Goal: Information Seeking & Learning: Get advice/opinions

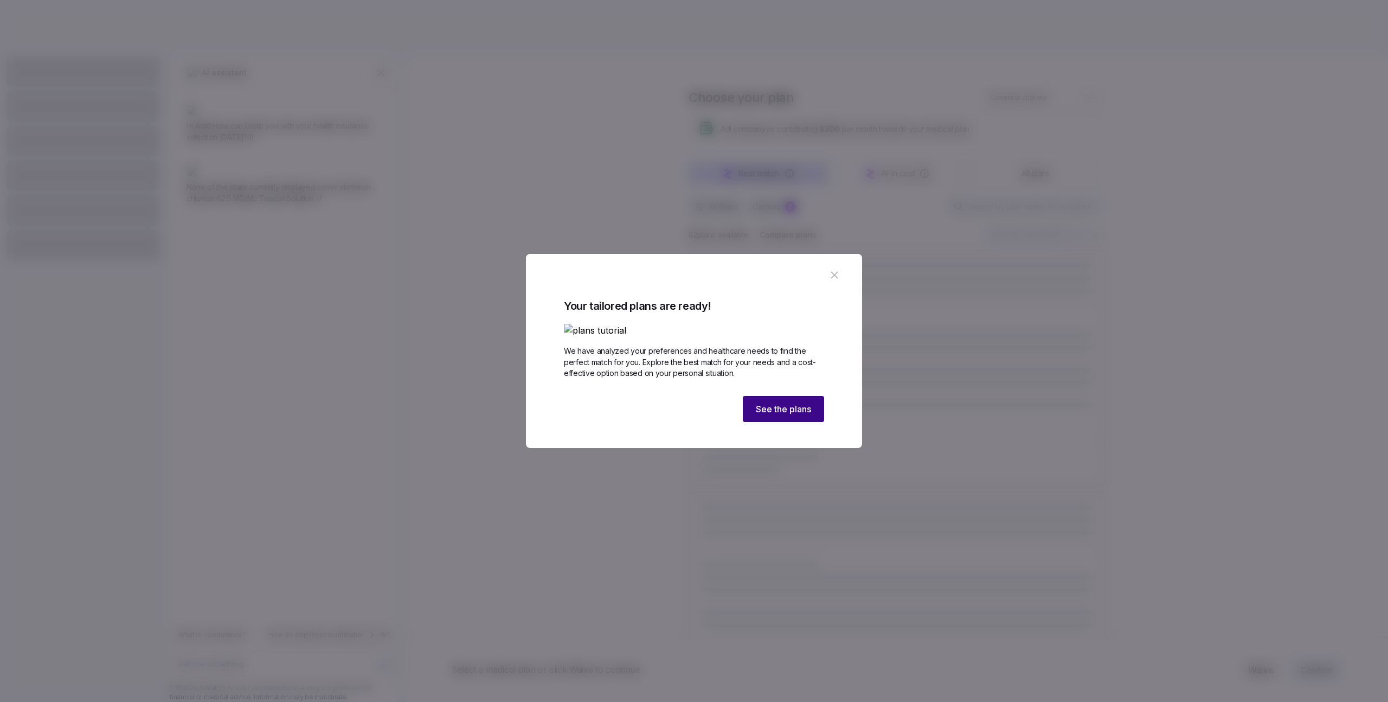
click at [769, 396] on button "See the plans" at bounding box center [783, 409] width 81 height 26
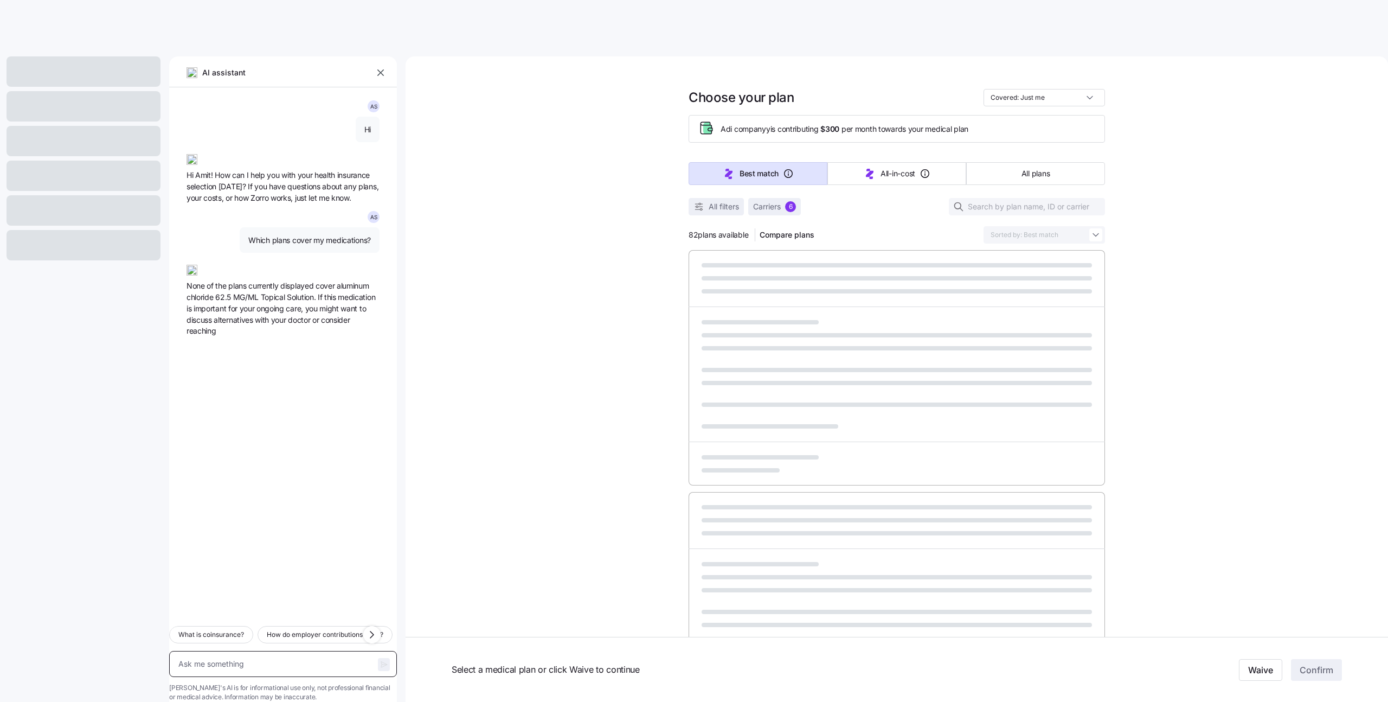
click at [236, 651] on textarea at bounding box center [283, 664] width 228 height 26
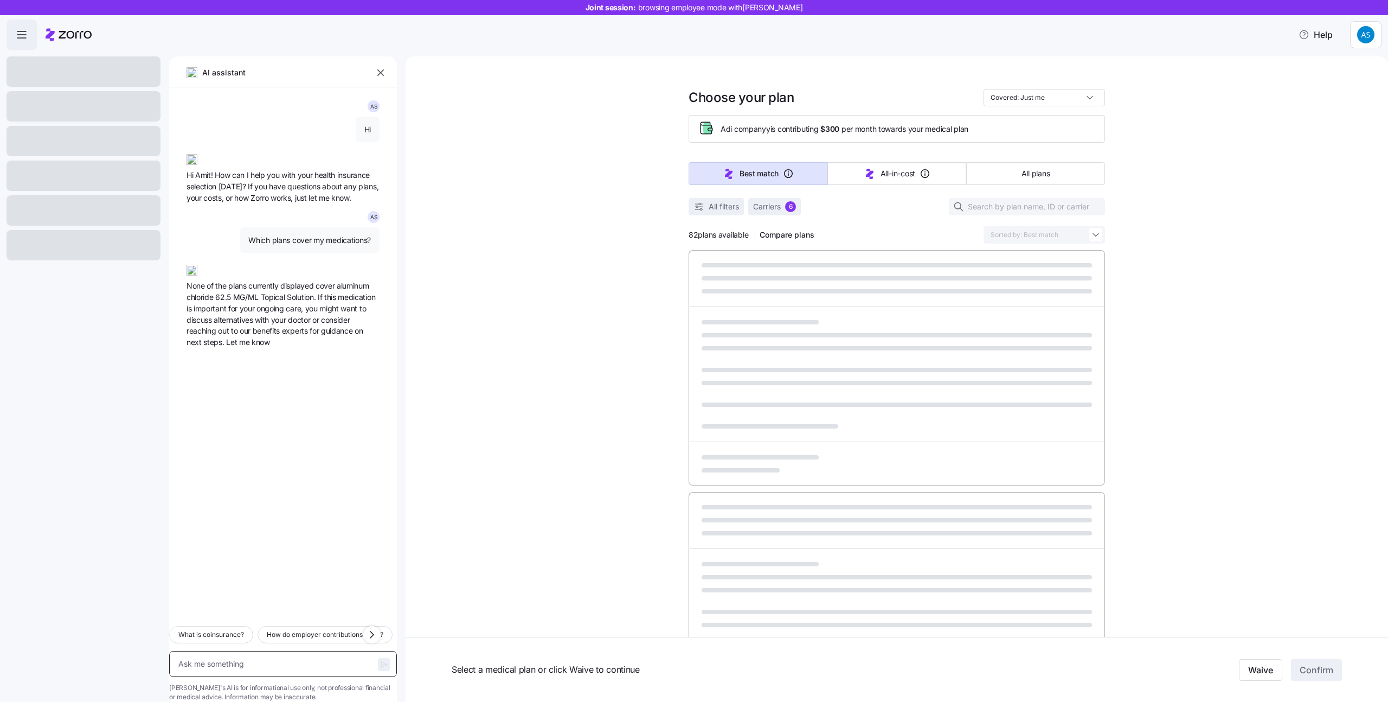
type textarea "x"
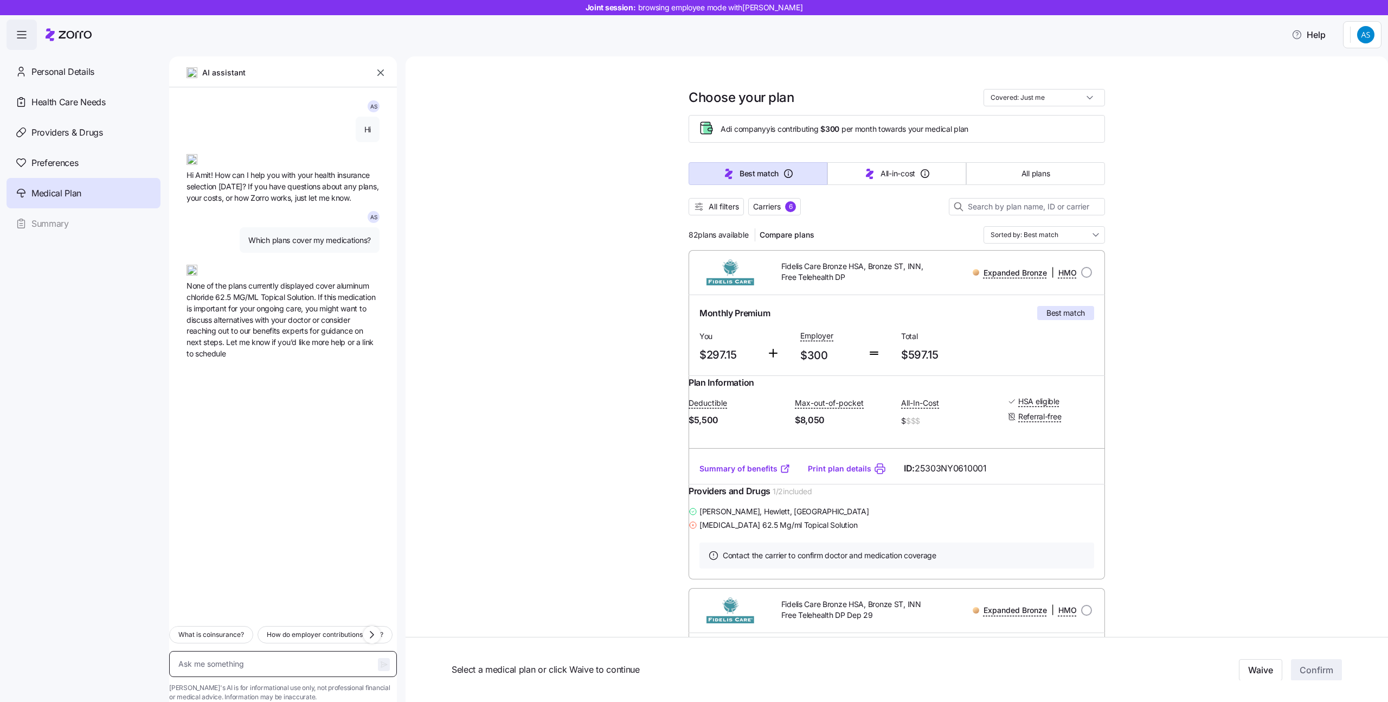
type textarea "H"
type textarea "x"
type textarea "Hi"
type textarea "x"
type textarea "Hi"
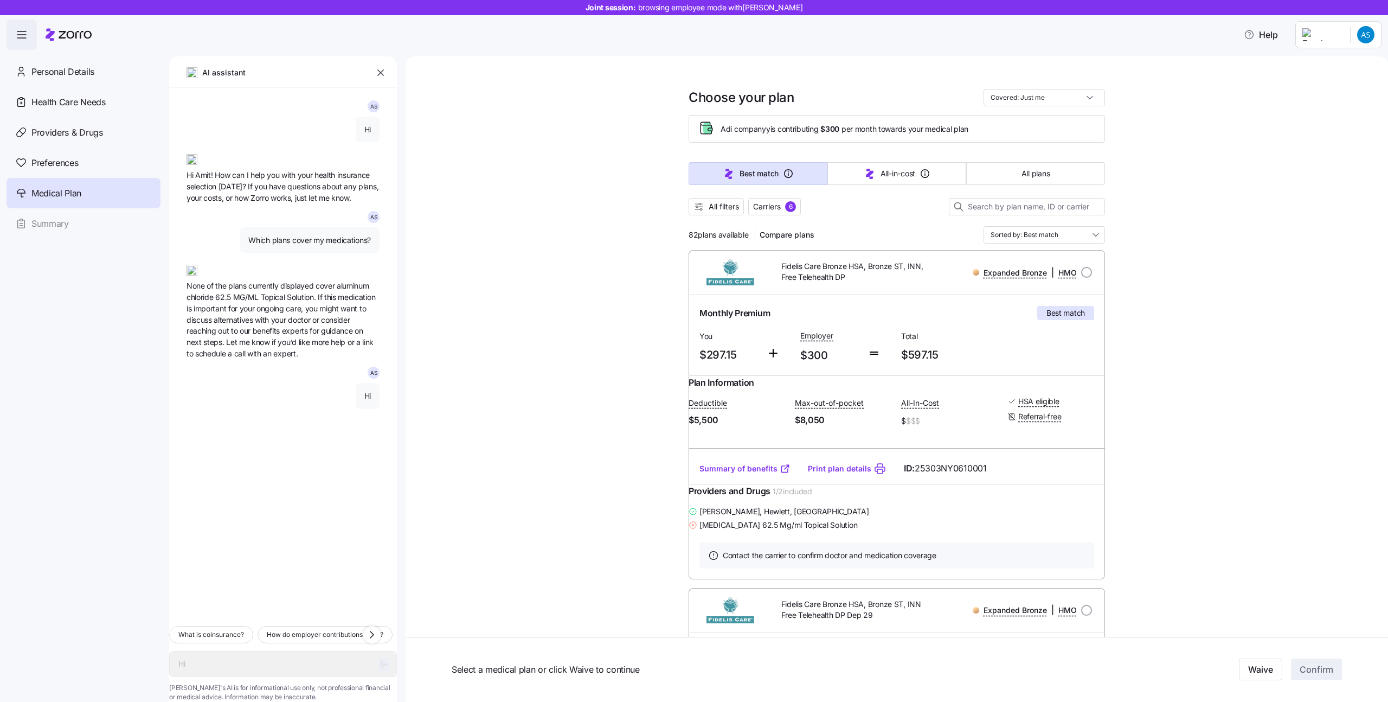
type textarea "x"
click at [253, 652] on textarea "Hi" at bounding box center [283, 664] width 228 height 26
paste textarea "Which plans cover my medications?"
type textarea "Which plans cover my medications?"
type textarea "x"
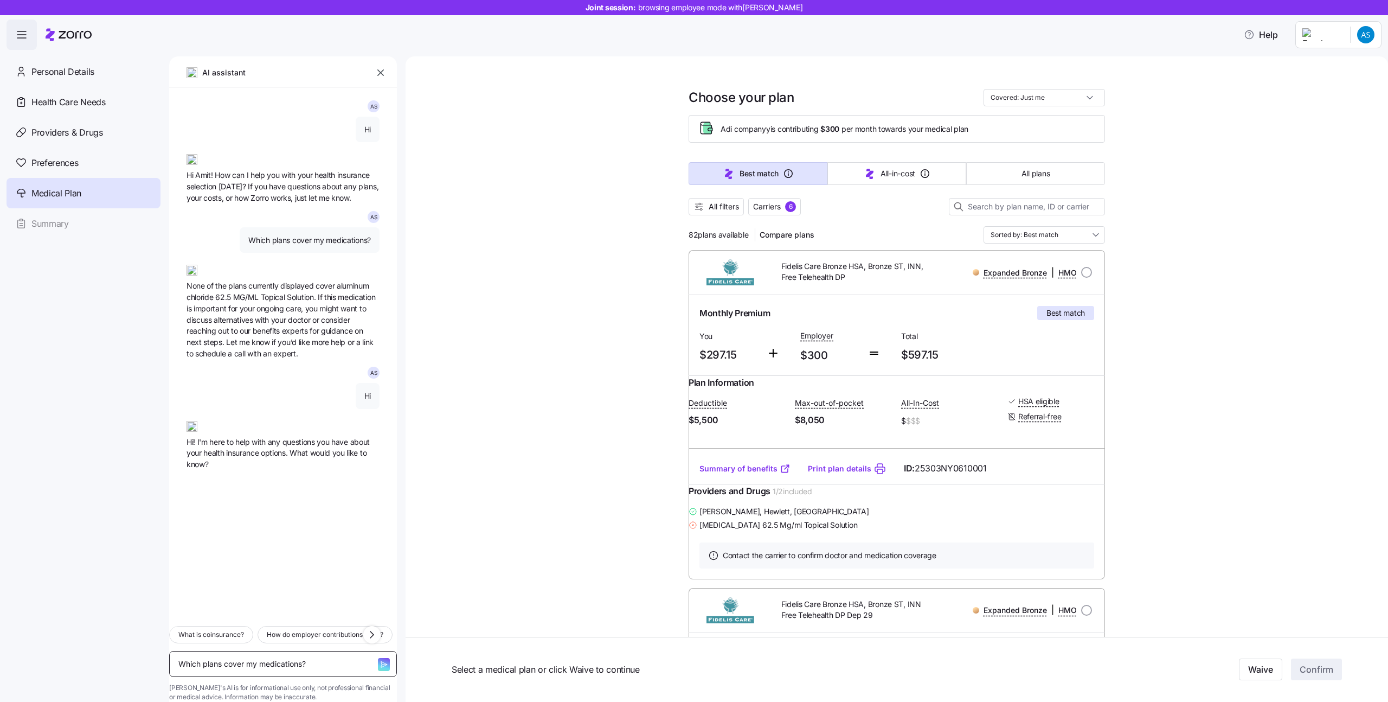
type textarea "Which plans cover my medications?"
type textarea "x"
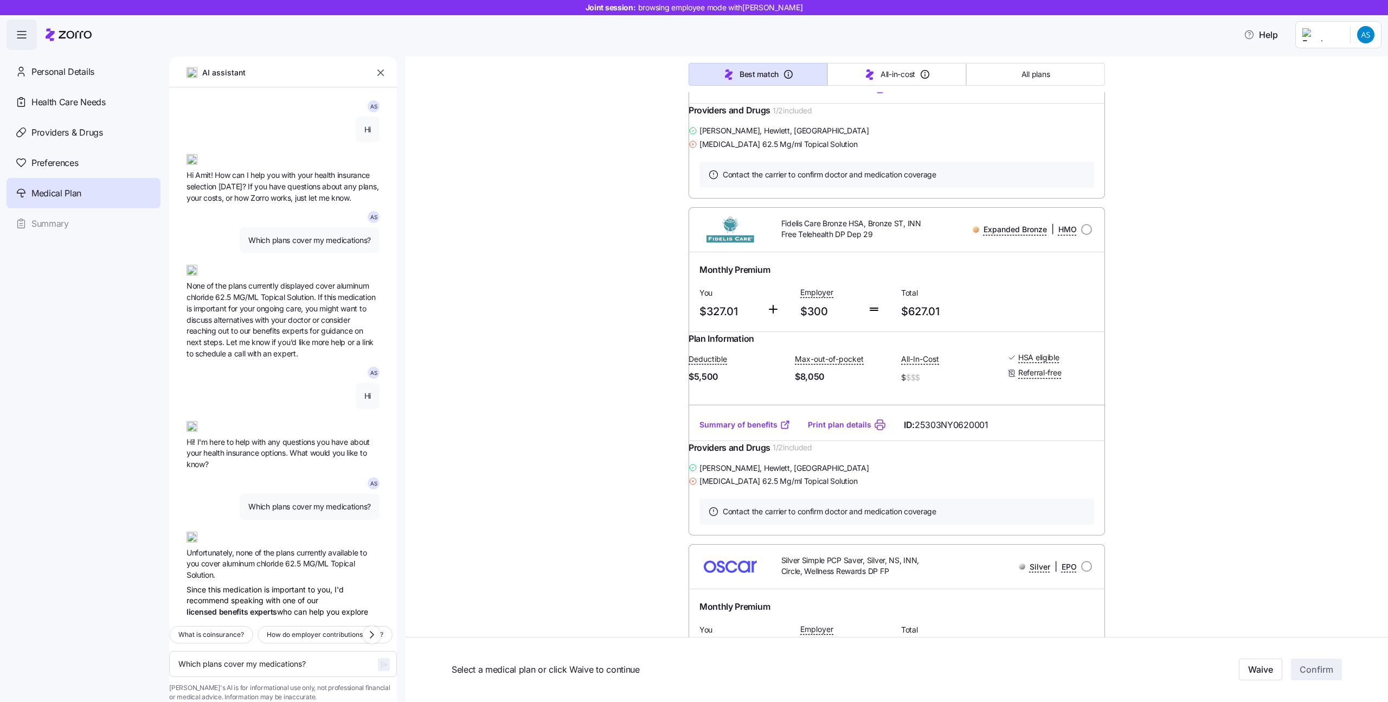
scroll to position [51, 0]
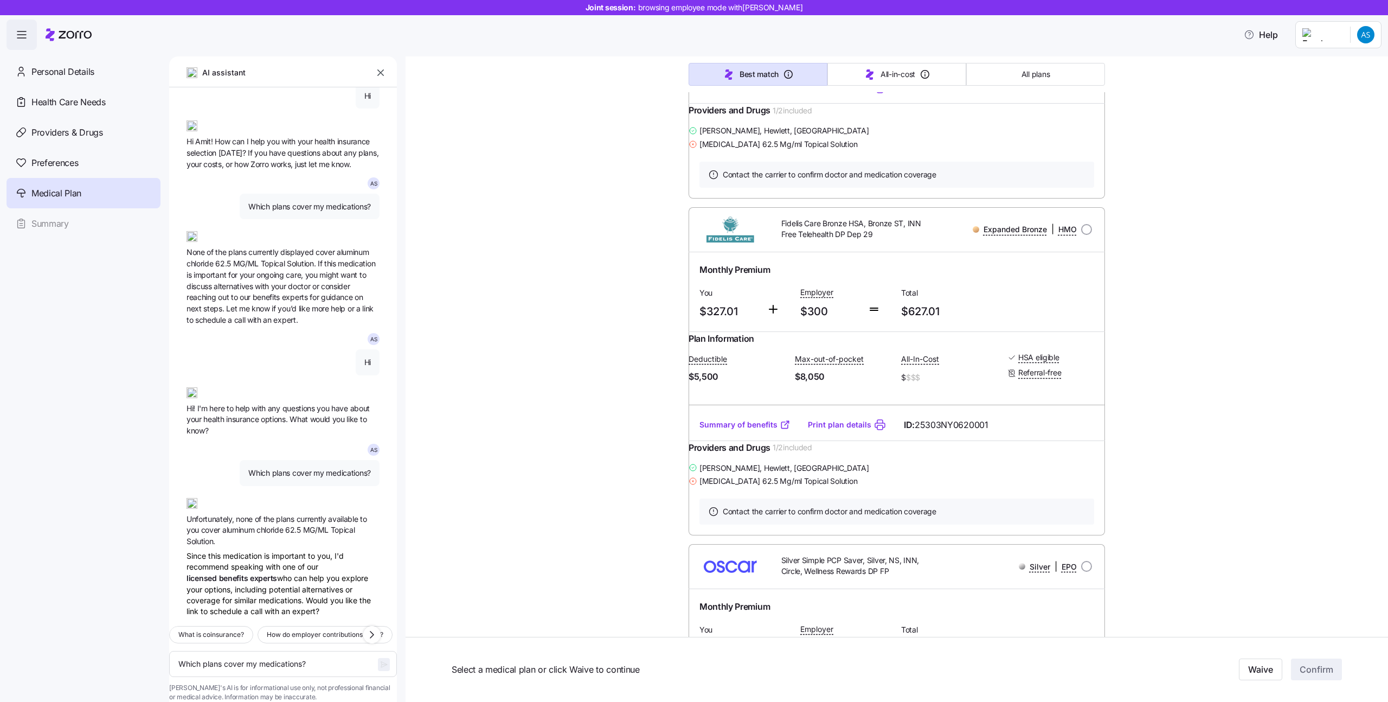
click at [283, 467] on span "Which plans cover my medications?" at bounding box center [309, 472] width 123 height 11
click at [282, 467] on span "Which plans cover my medications?" at bounding box center [309, 472] width 123 height 11
copy span "Which plans cover my medications?"
click at [259, 653] on textarea "Which plans cover my medications?" at bounding box center [283, 664] width 228 height 26
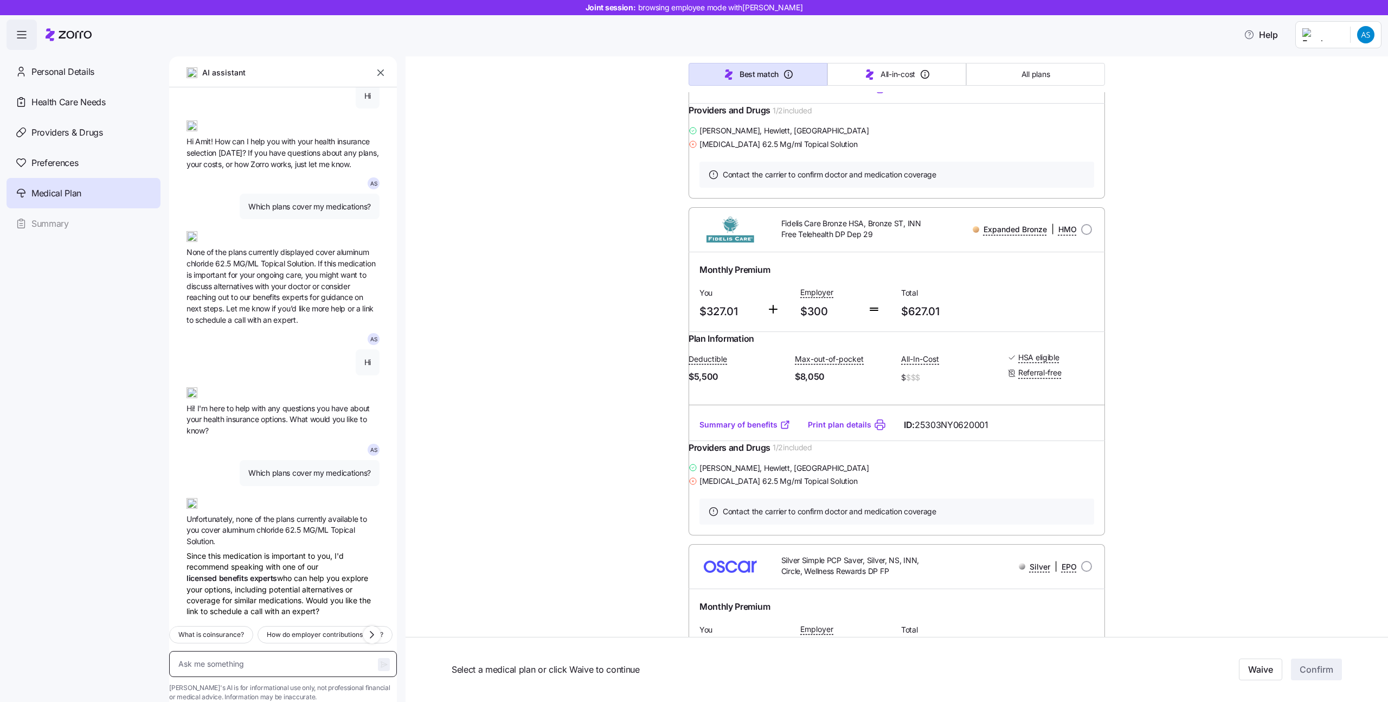
paste textarea "Which plans cover my medications?"
type textarea "Which plans cover my medications?"
type textarea "x"
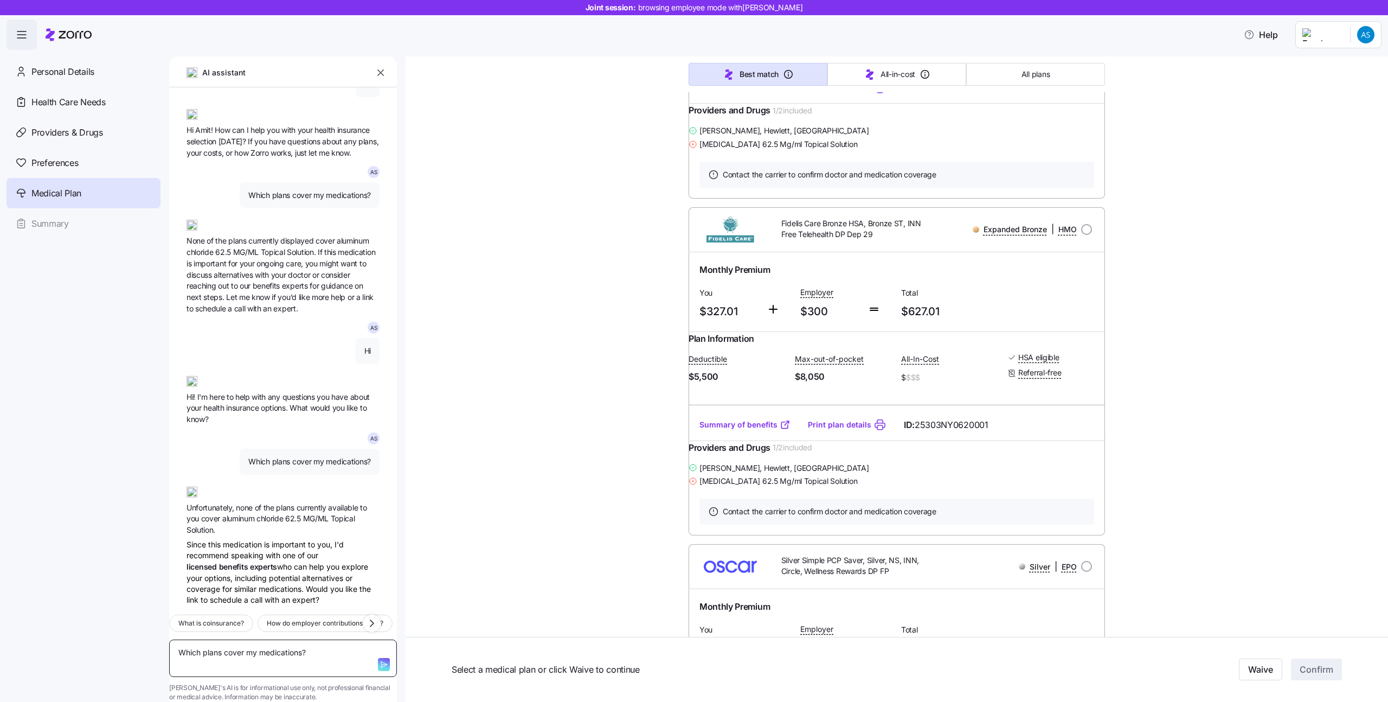
type textarea "Which plans cover my medications?"
type textarea "x"
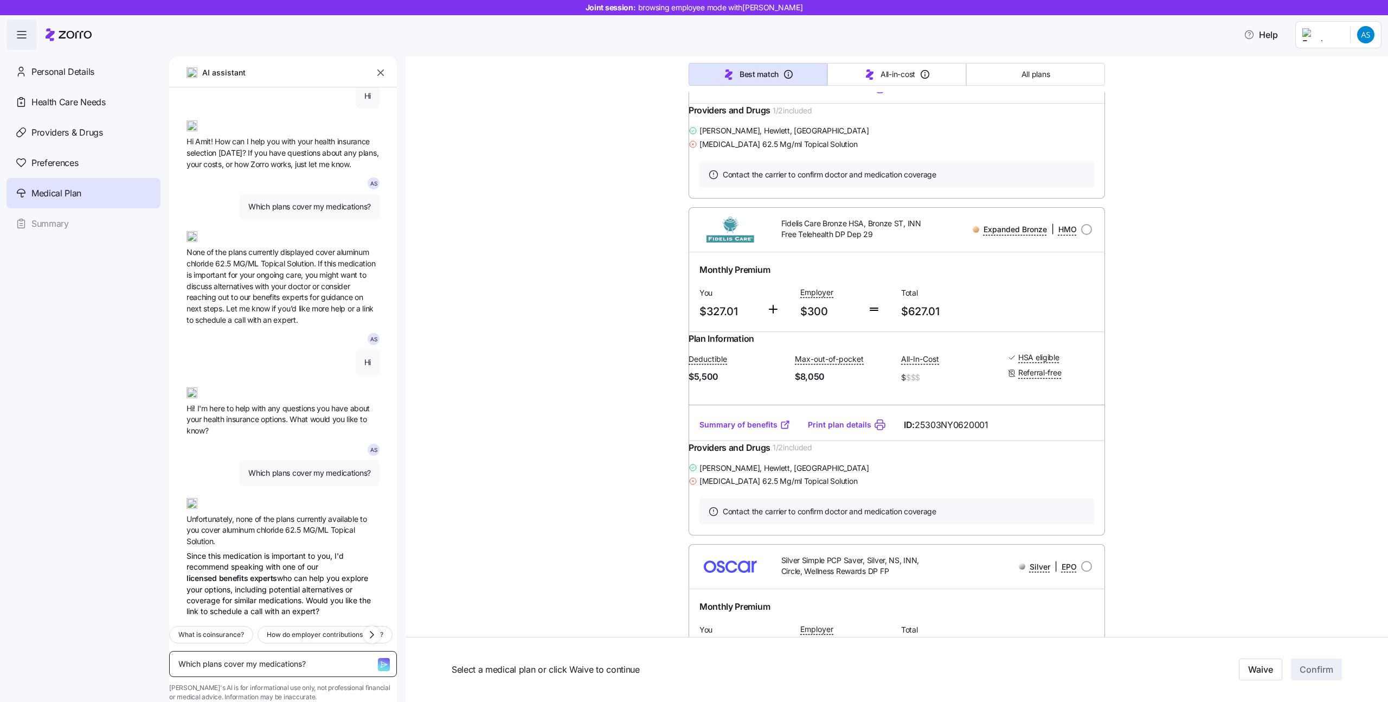
type textarea "Which plans cover my medications?"
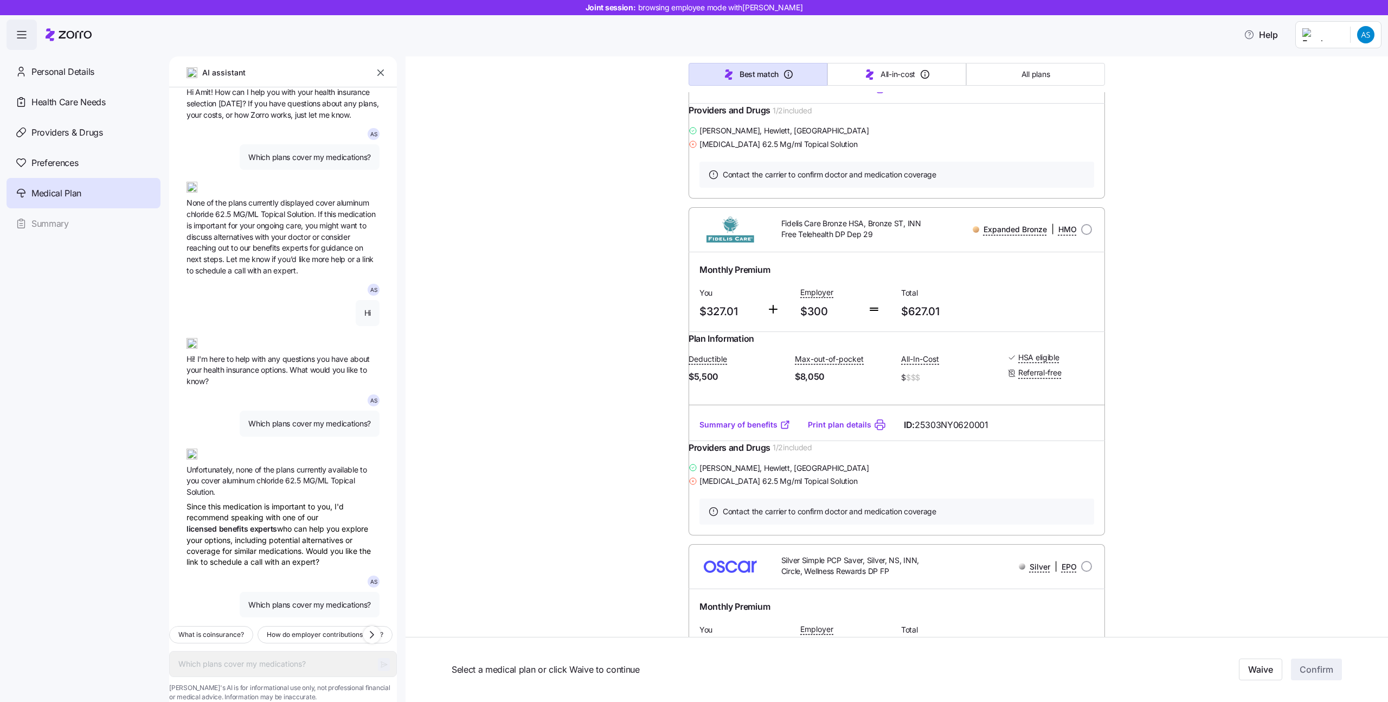
scroll to position [100, 0]
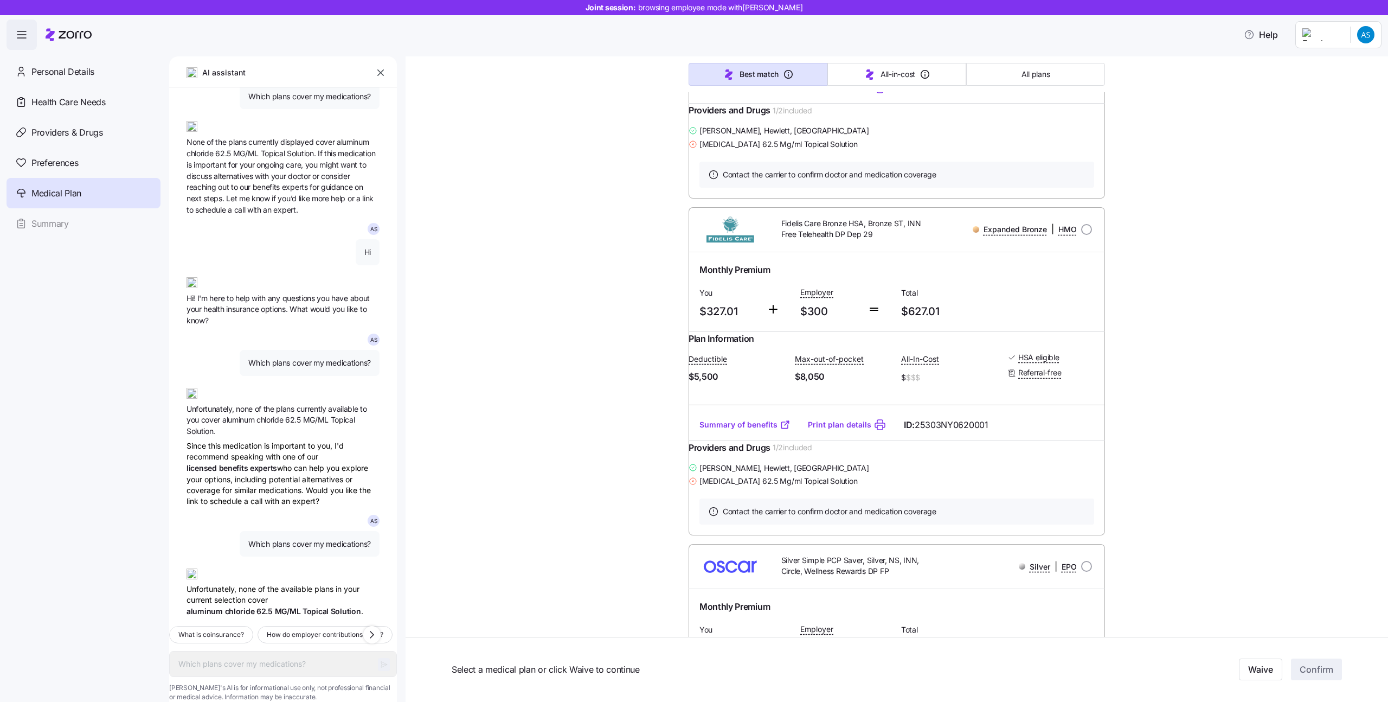
type textarea "x"
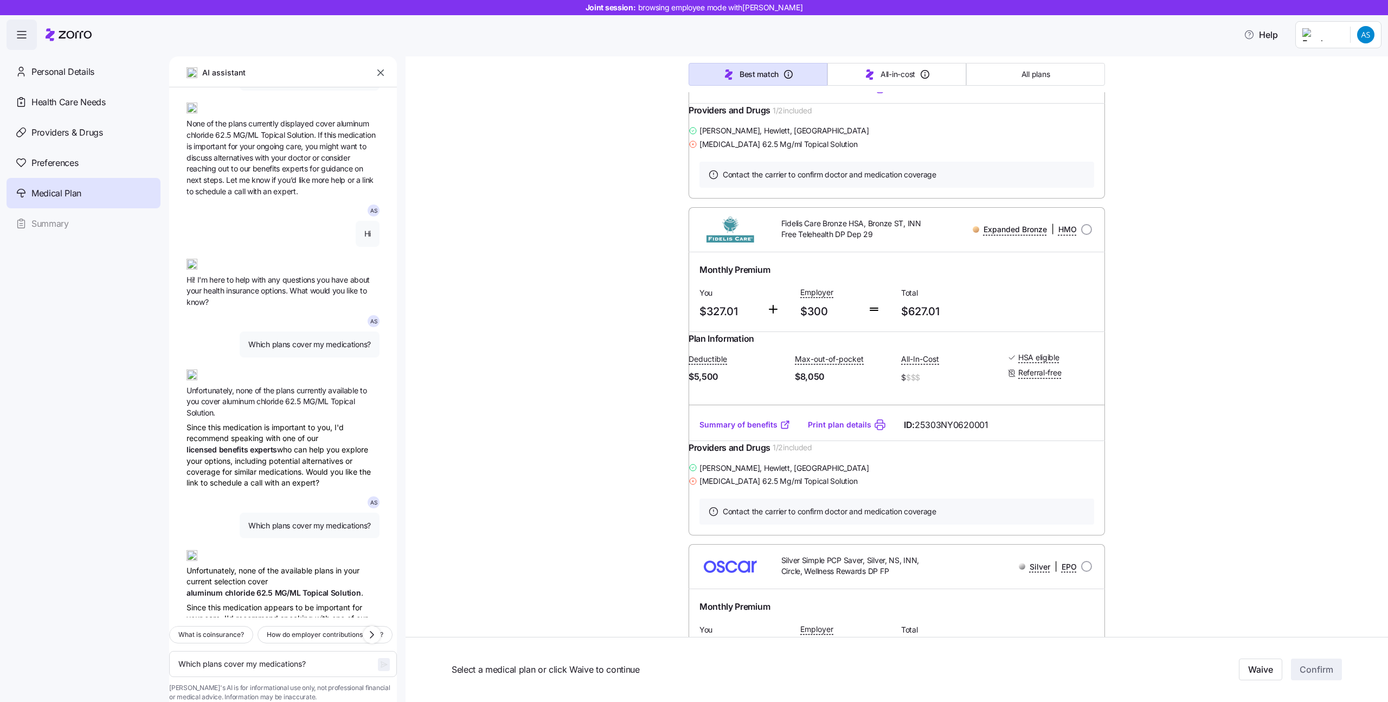
scroll to position [231, 0]
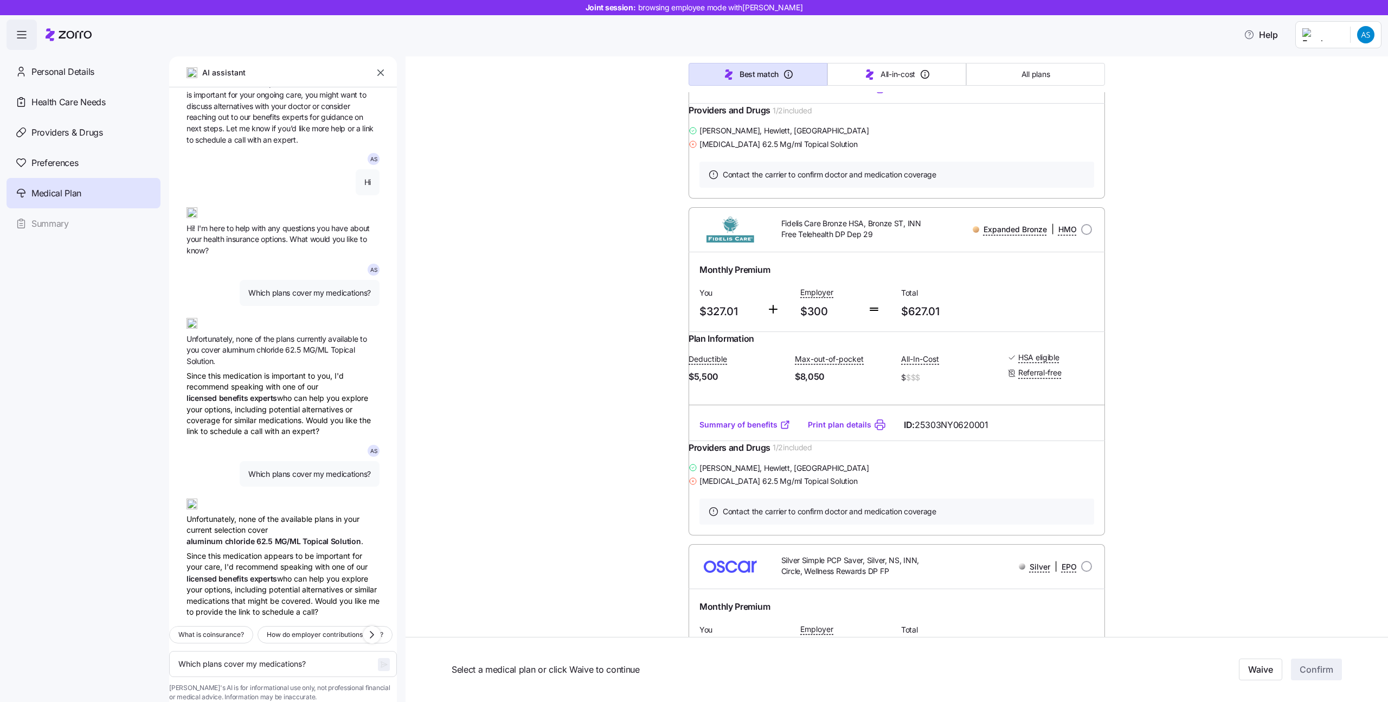
click at [304, 469] on span "Which plans cover my medications?" at bounding box center [309, 474] width 123 height 11
copy span "Which plans cover my medications?"
click at [265, 651] on textarea "Which plans cover my medications?" at bounding box center [283, 664] width 228 height 26
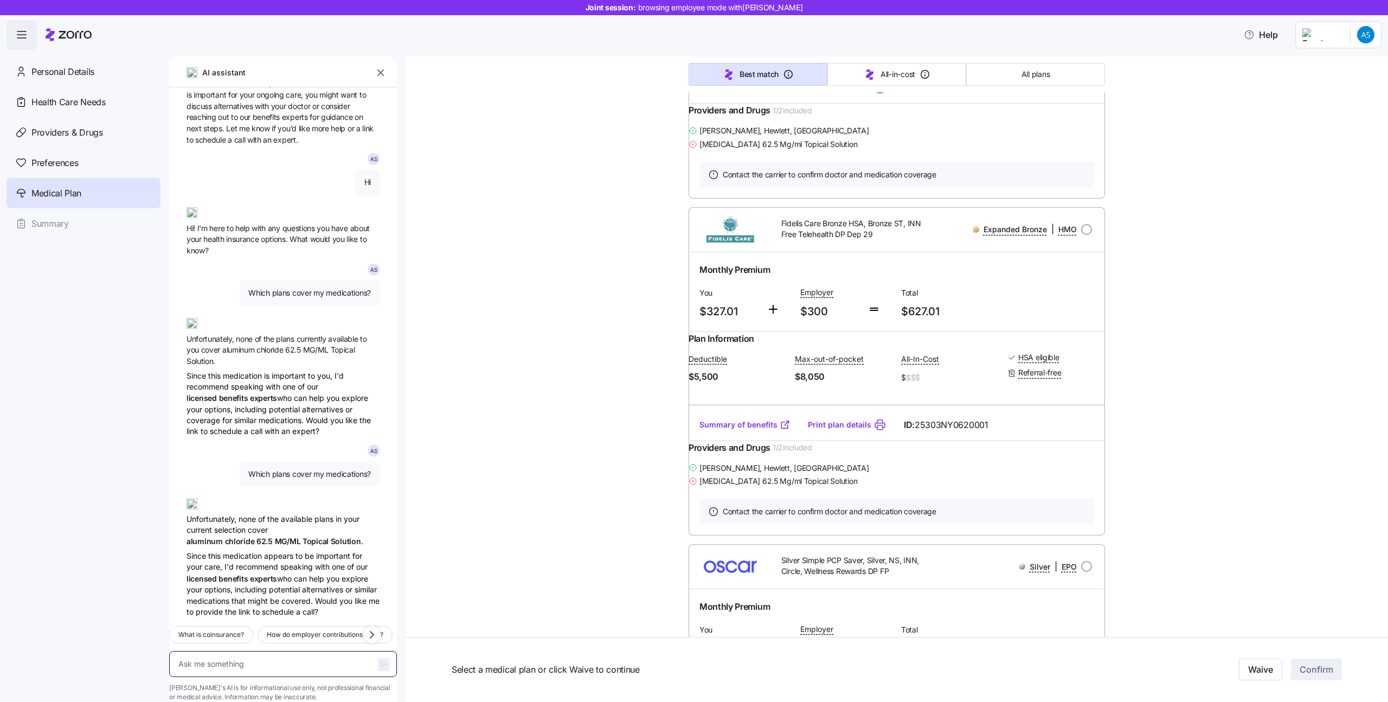
paste textarea "Which plans cover my medications?"
type textarea "Which plans cover my medications?"
type textarea "x"
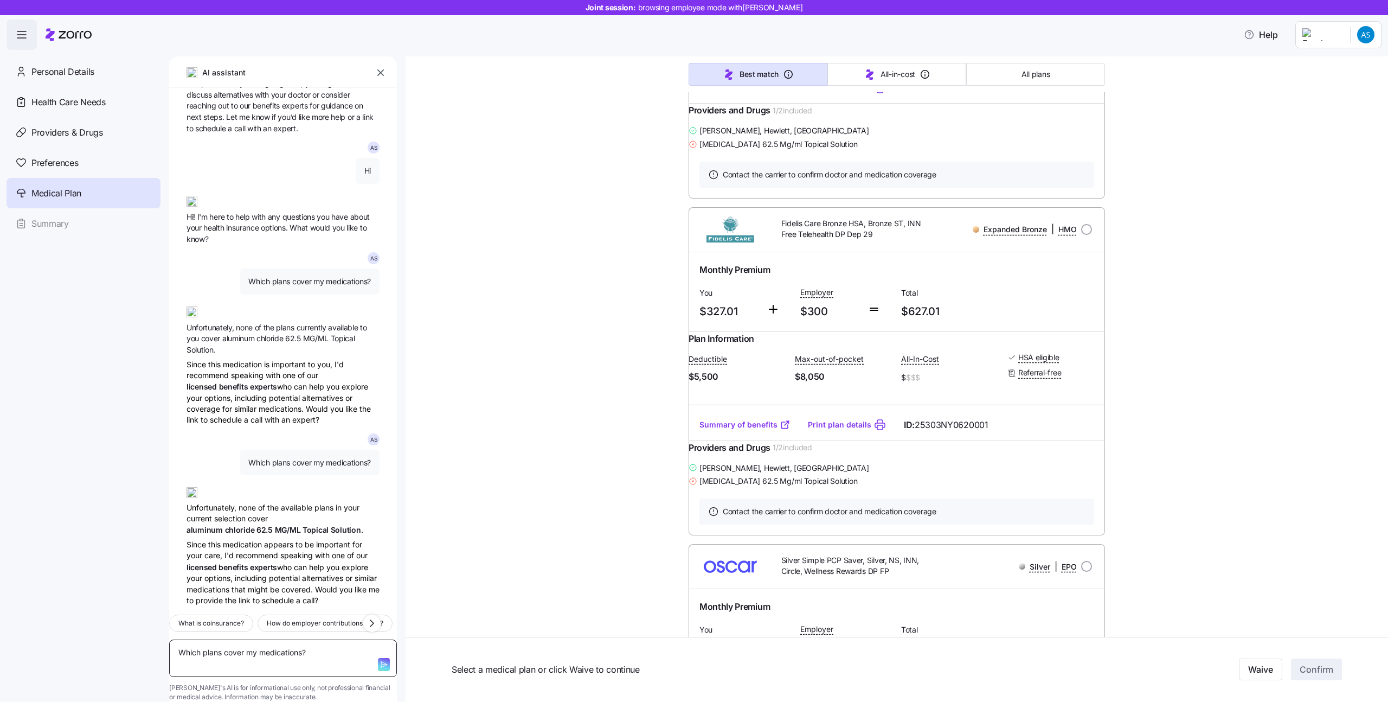
type textarea "Which plans cover my medications?"
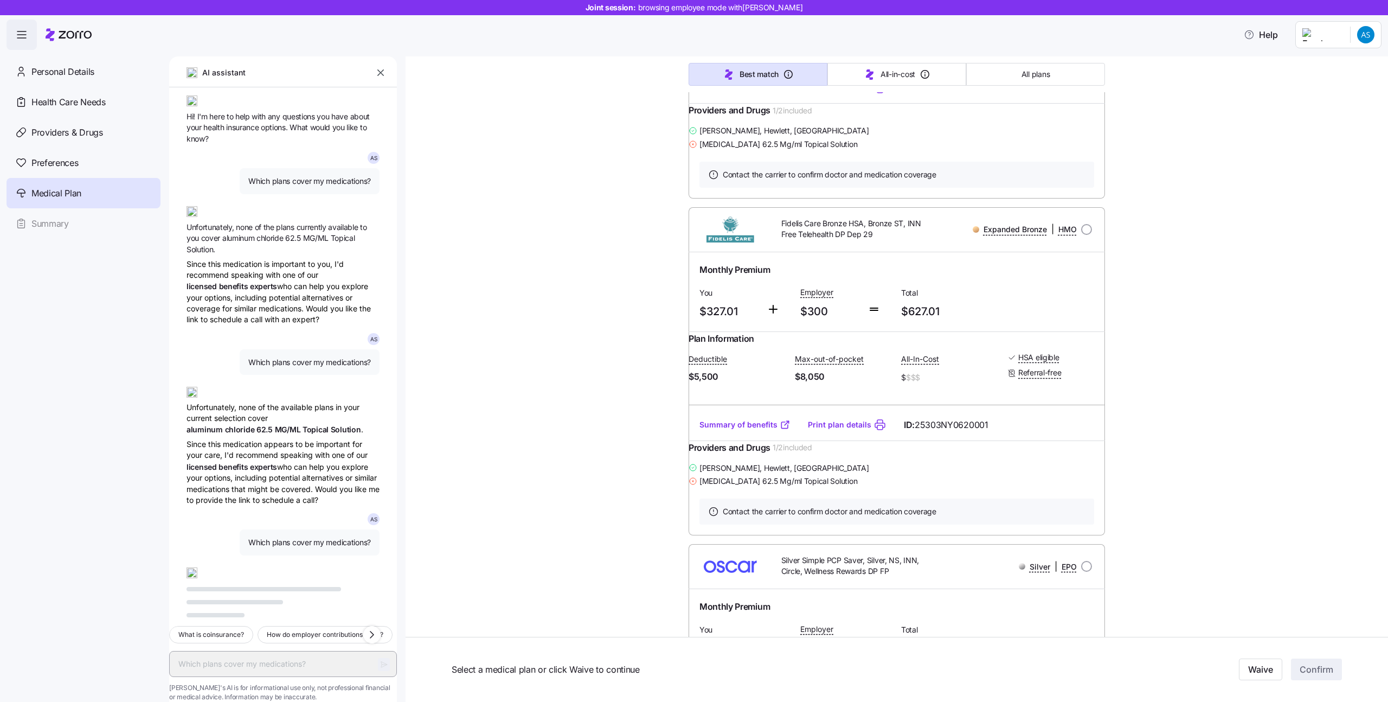
scroll to position [343, 0]
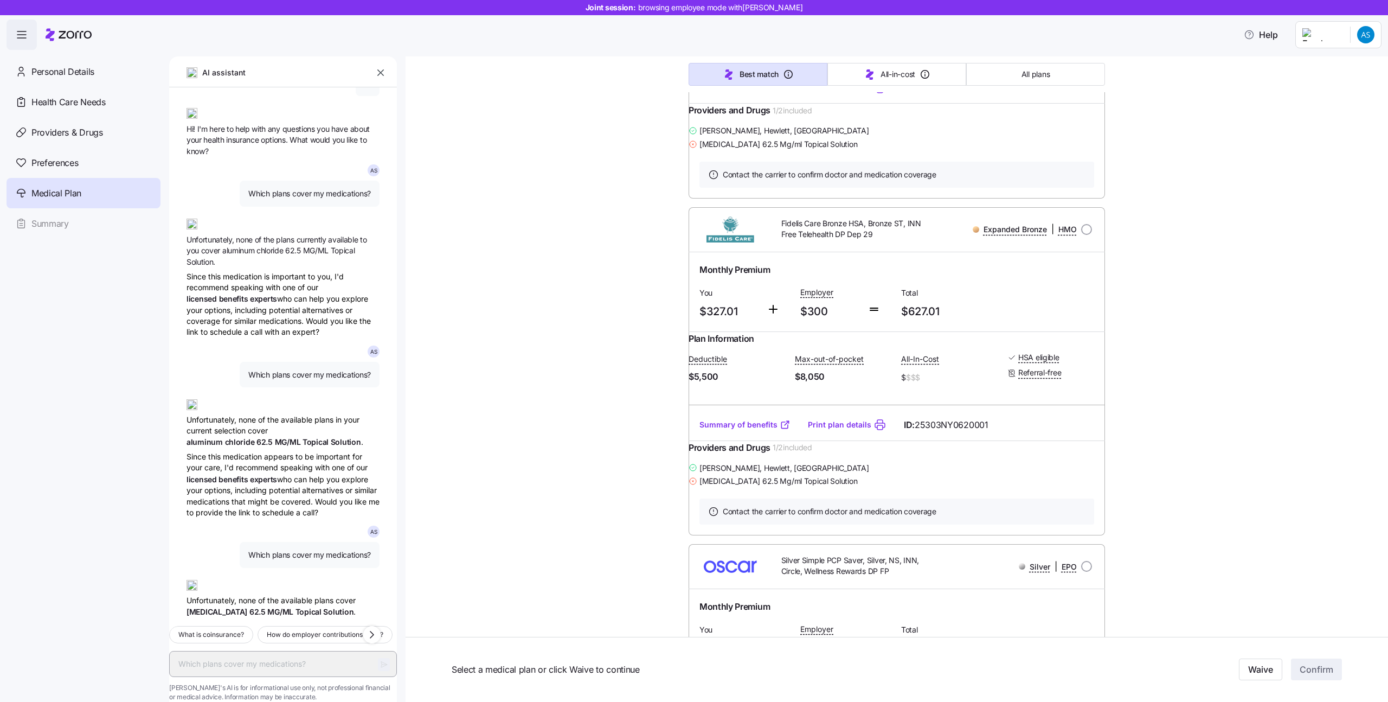
type textarea "x"
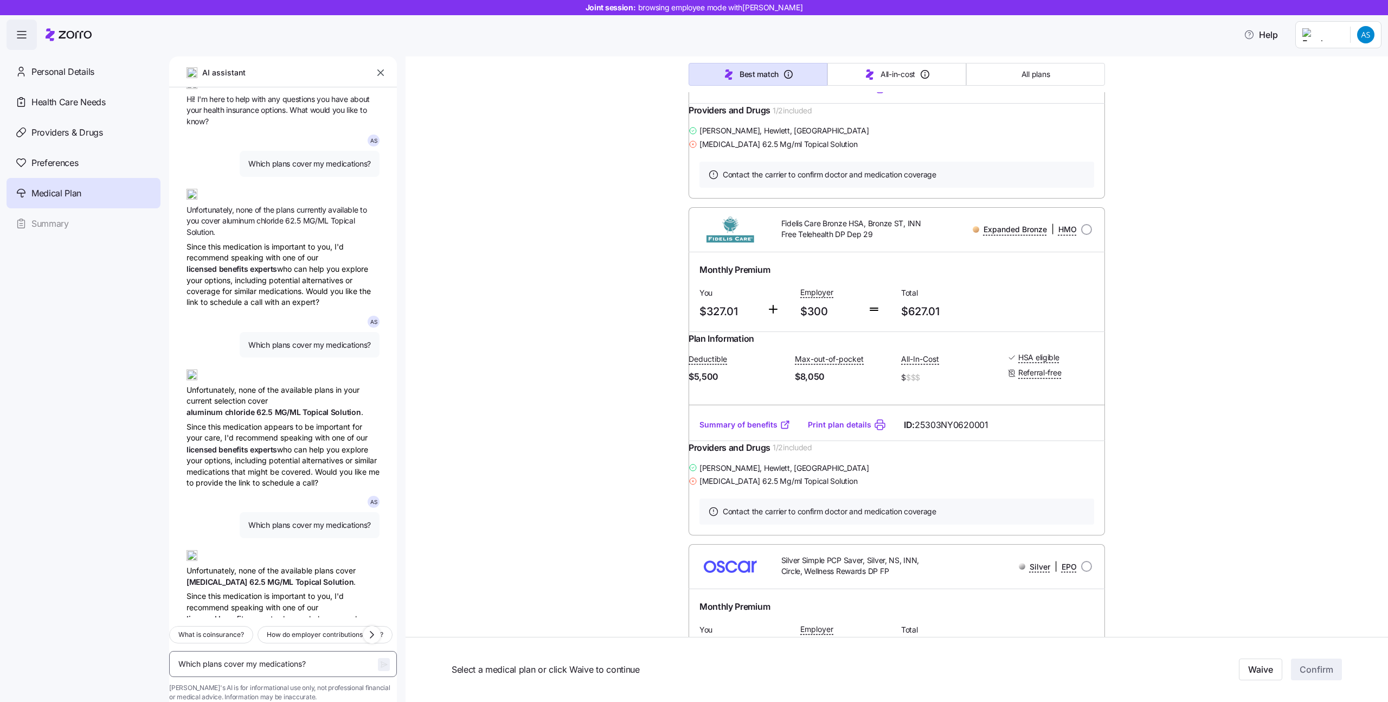
scroll to position [401, 0]
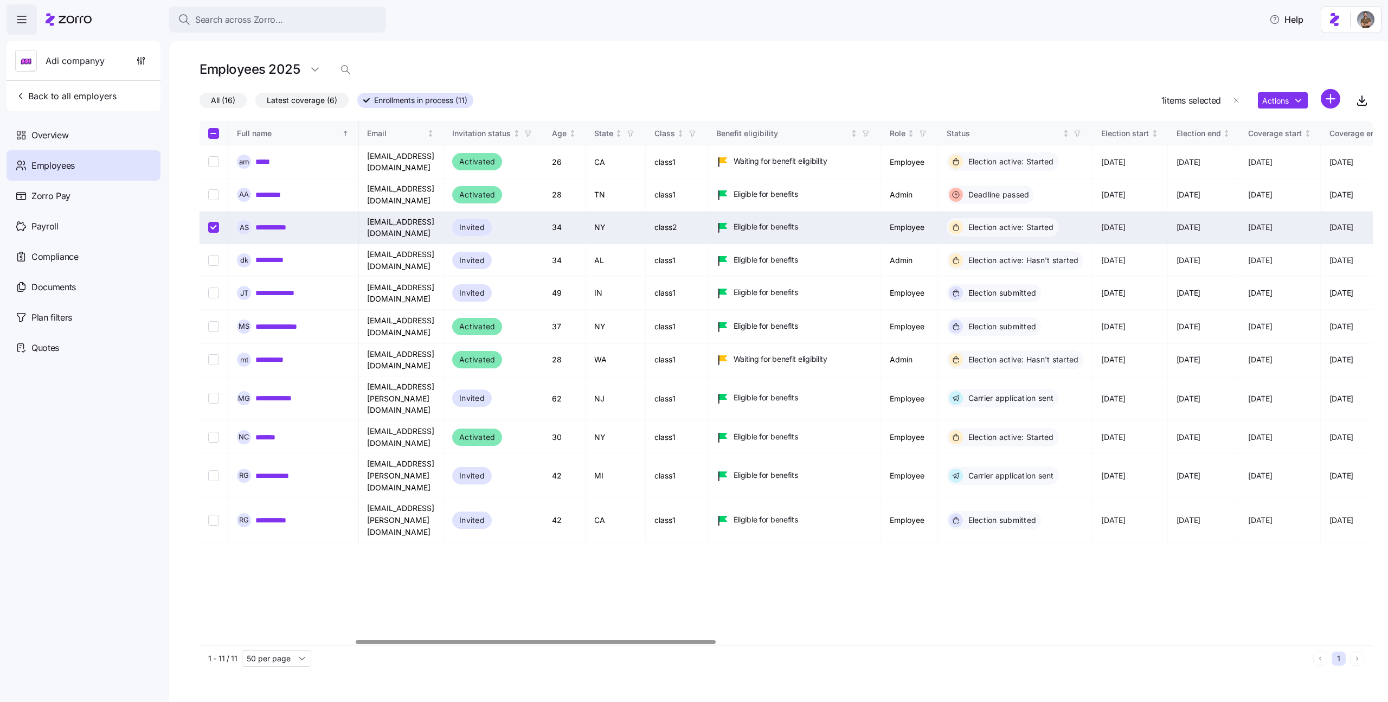
scroll to position [0, 506]
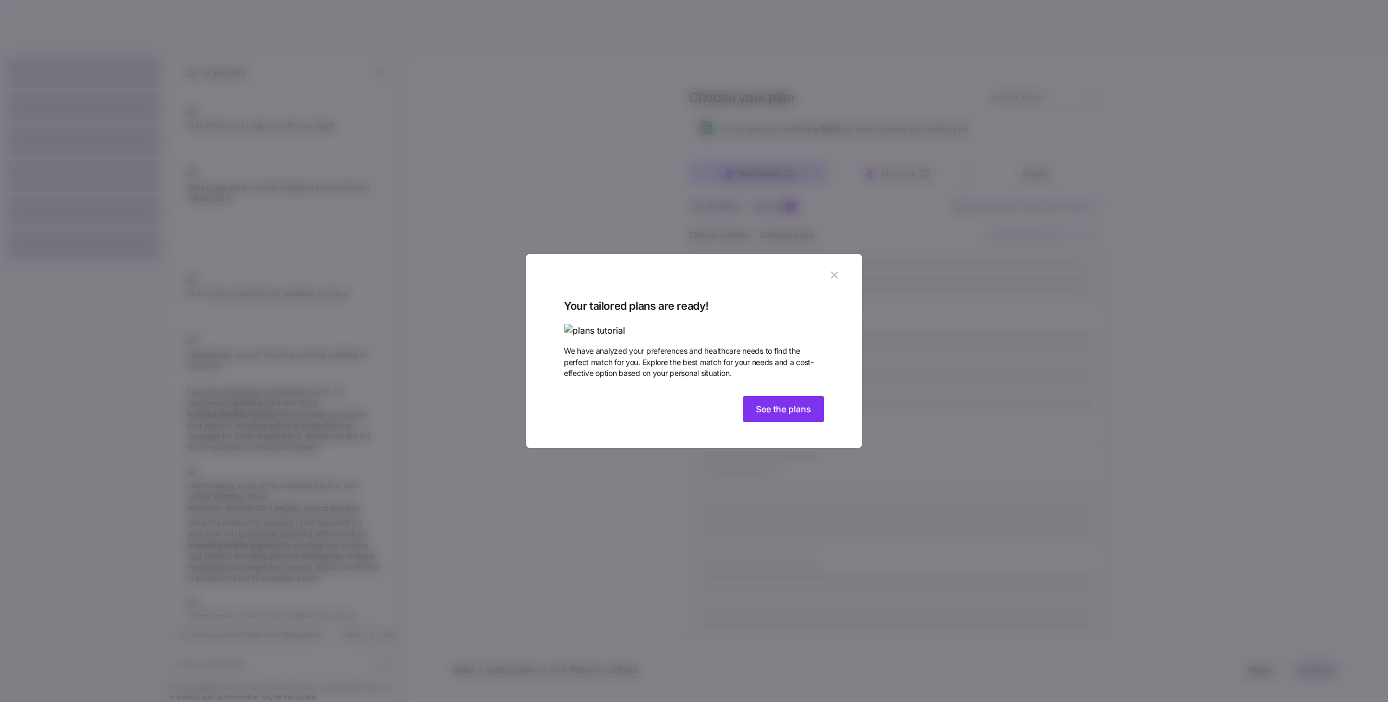
scroll to position [104, 0]
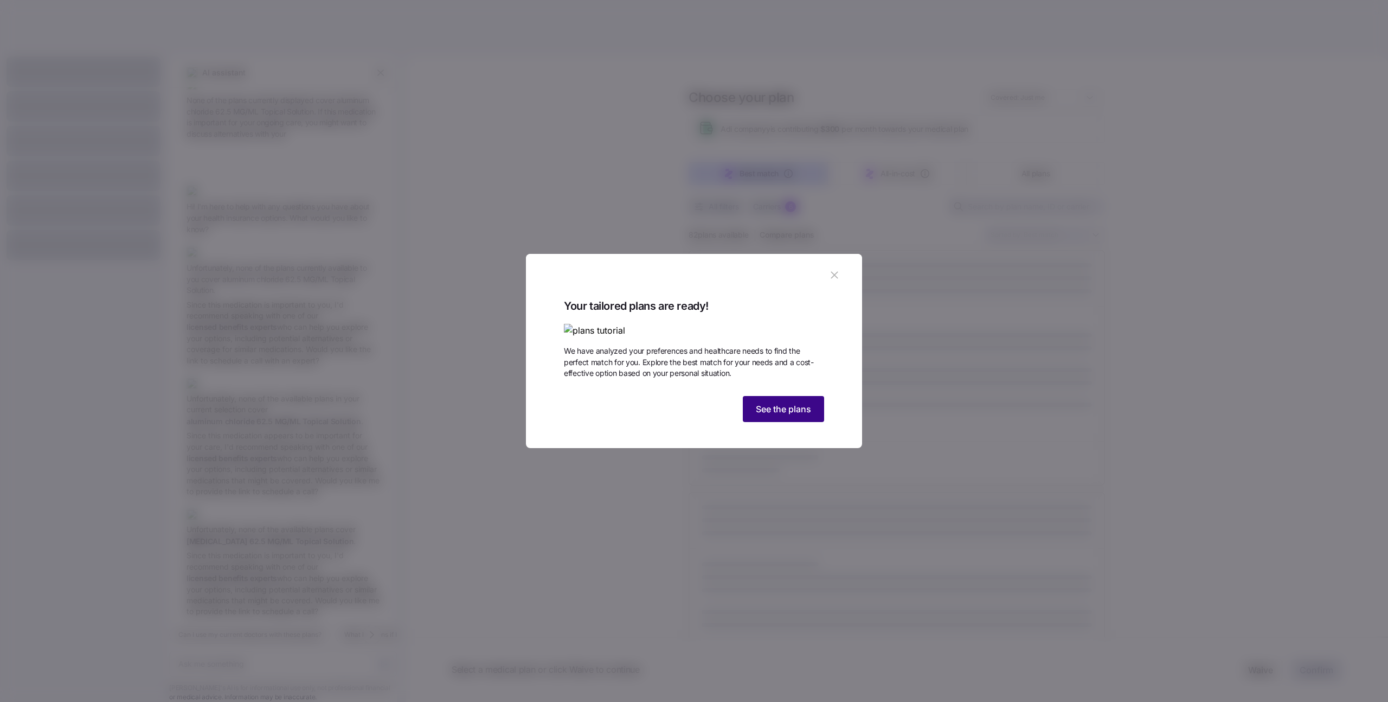
click at [786, 415] on span "See the plans" at bounding box center [783, 408] width 55 height 13
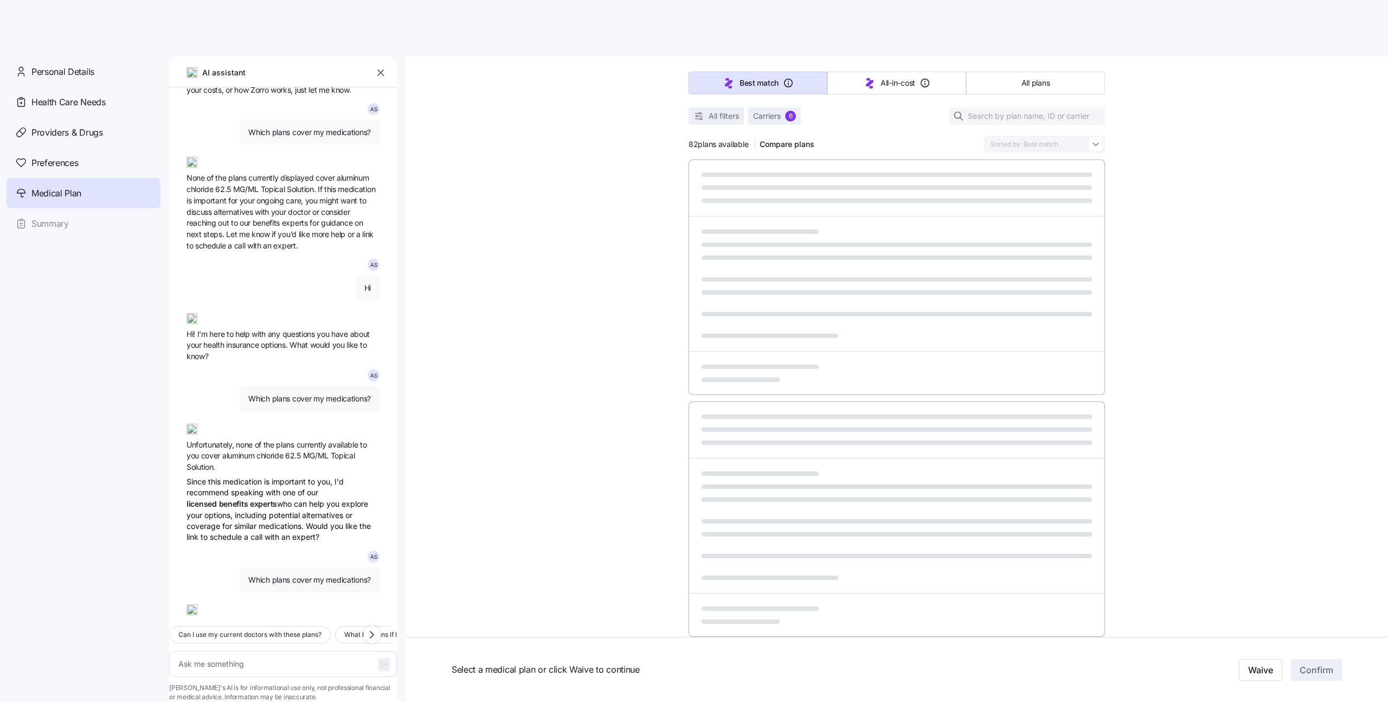
scroll to position [60, 0]
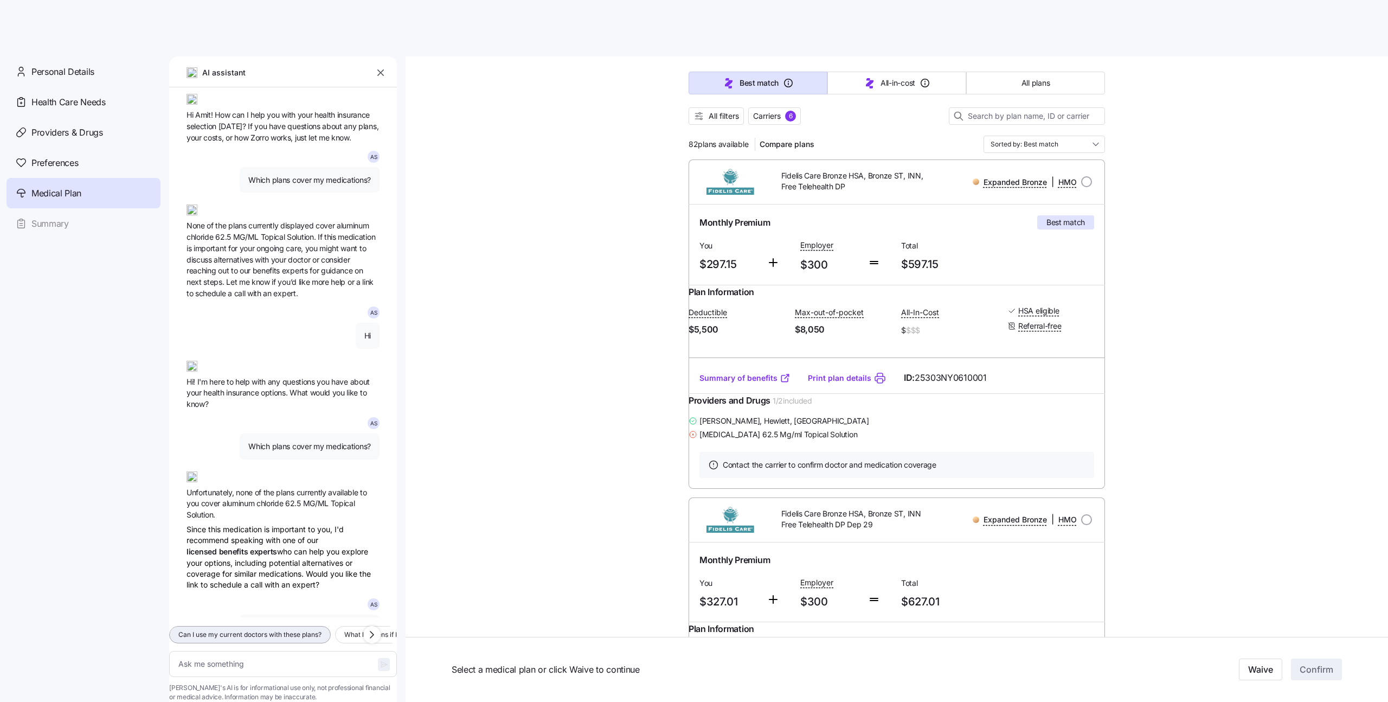
click at [240, 629] on span "Can I use my current doctors with these plans?" at bounding box center [249, 634] width 143 height 11
click at [380, 660] on icon "button" at bounding box center [384, 664] width 9 height 9
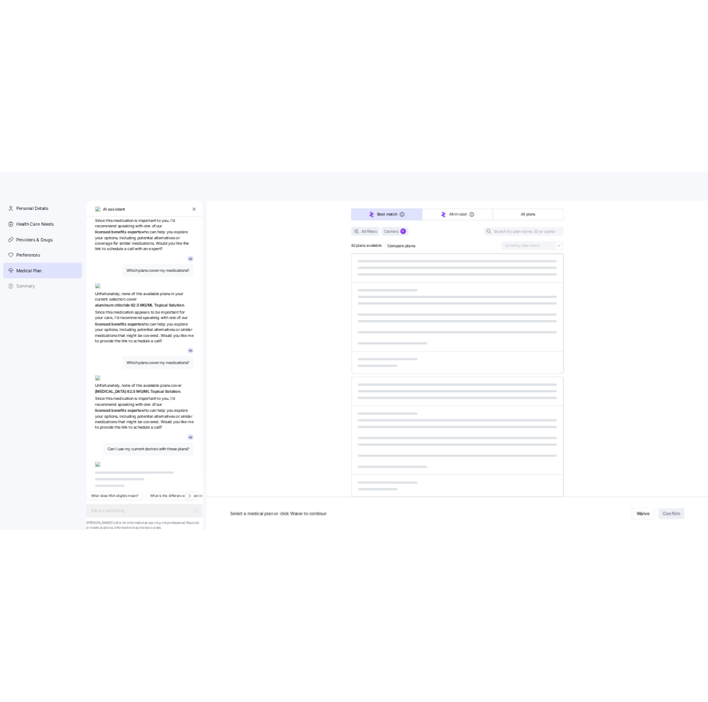
scroll to position [512, 0]
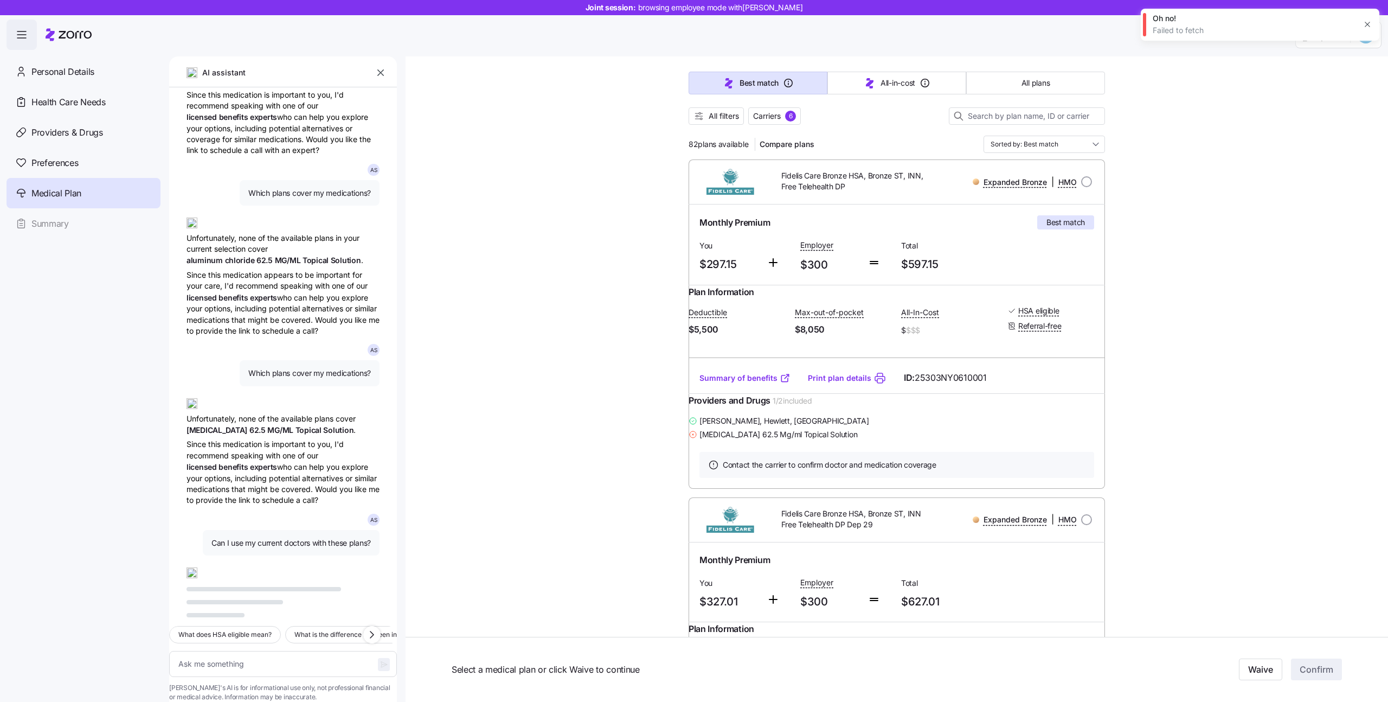
type textarea "x"
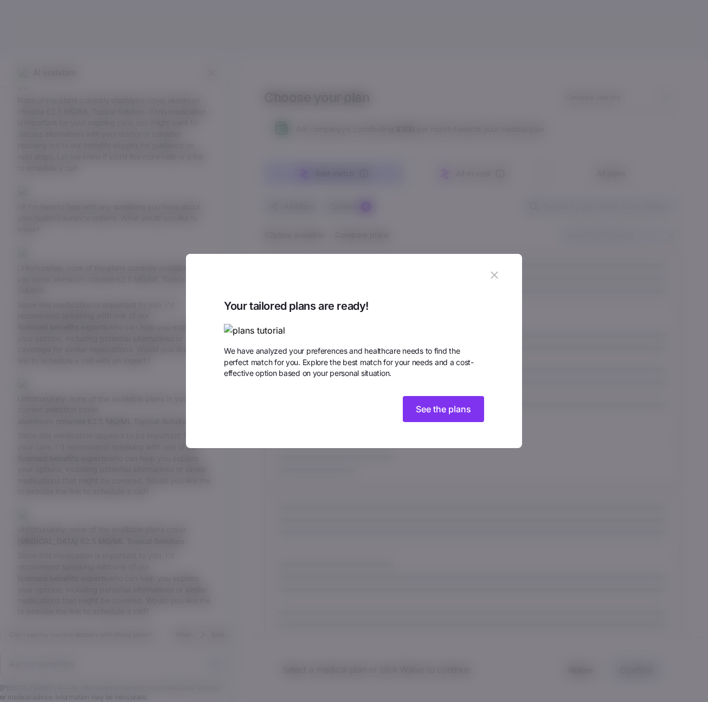
scroll to position [203, 0]
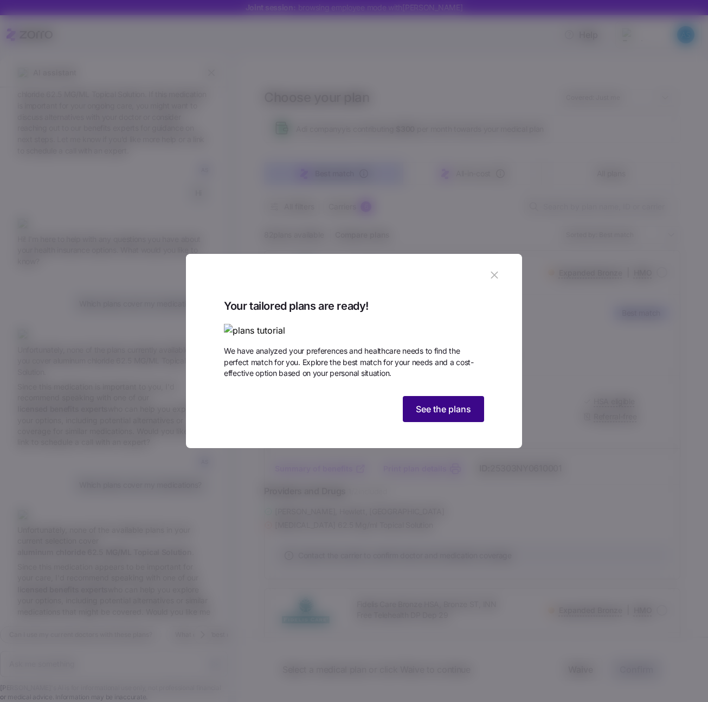
click at [476, 422] on button "See the plans" at bounding box center [443, 409] width 81 height 26
type textarea "x"
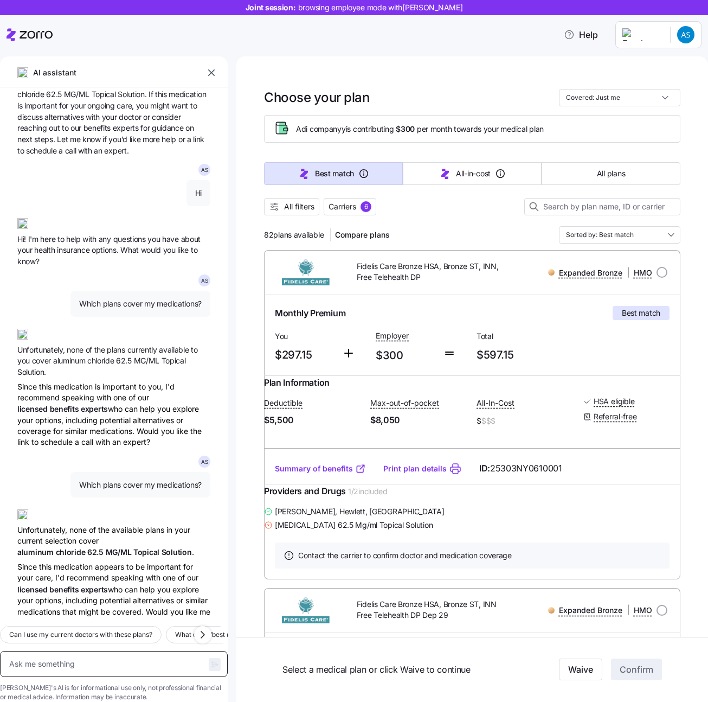
click at [100, 651] on textarea at bounding box center [114, 664] width 228 height 26
type textarea "h"
type textarea "x"
type textarea "hi"
type textarea "x"
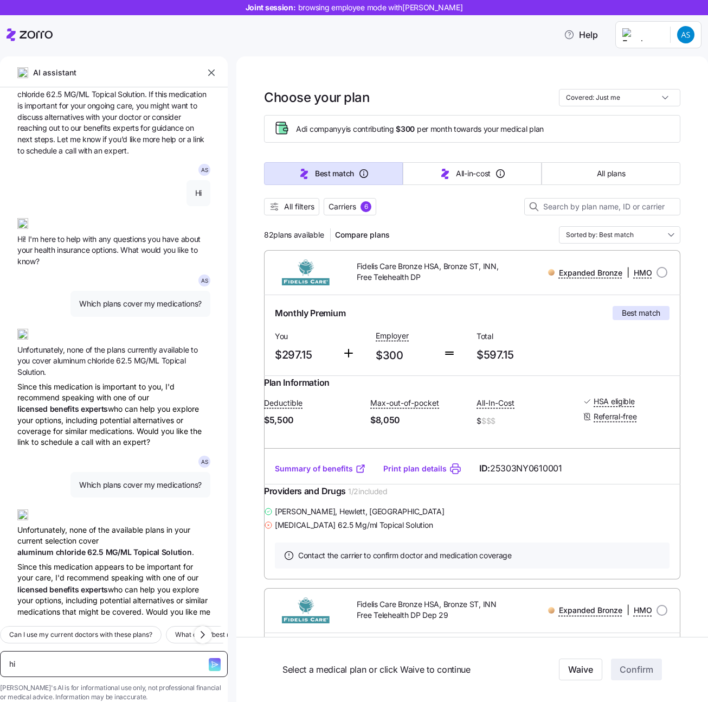
type textarea "hi"
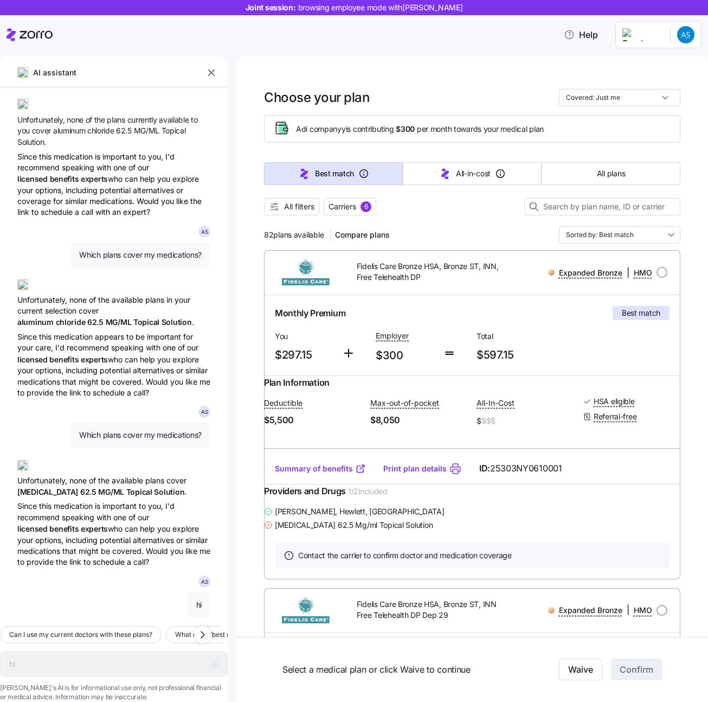
scroll to position [511, 0]
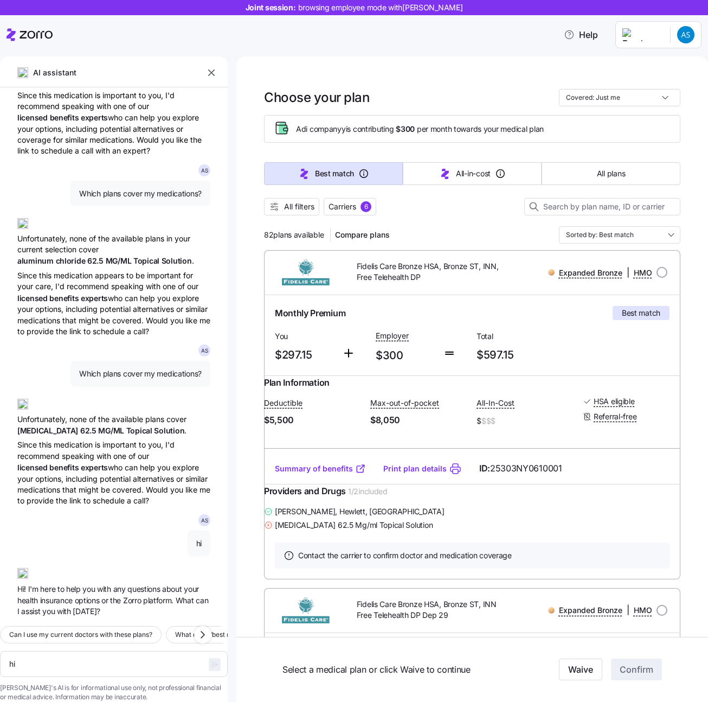
click at [152, 629] on span "Can I use my current doctors with these plans?" at bounding box center [80, 634] width 143 height 11
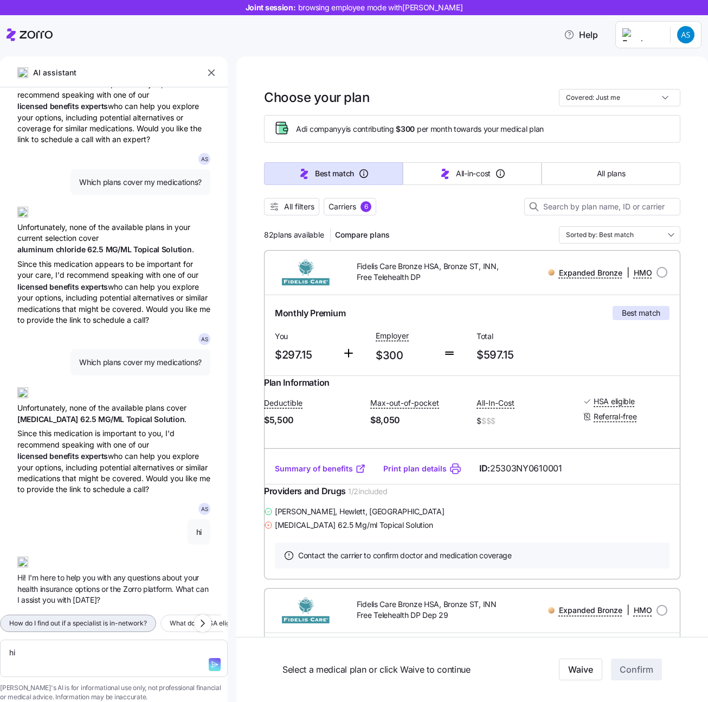
scroll to position [512, 0]
click at [210, 660] on icon "button" at bounding box center [214, 664] width 9 height 9
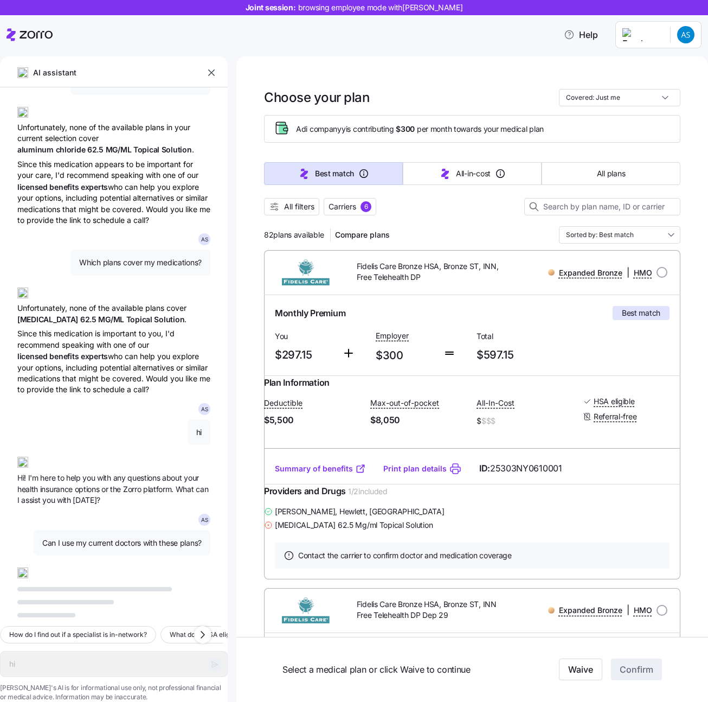
scroll to position [623, 0]
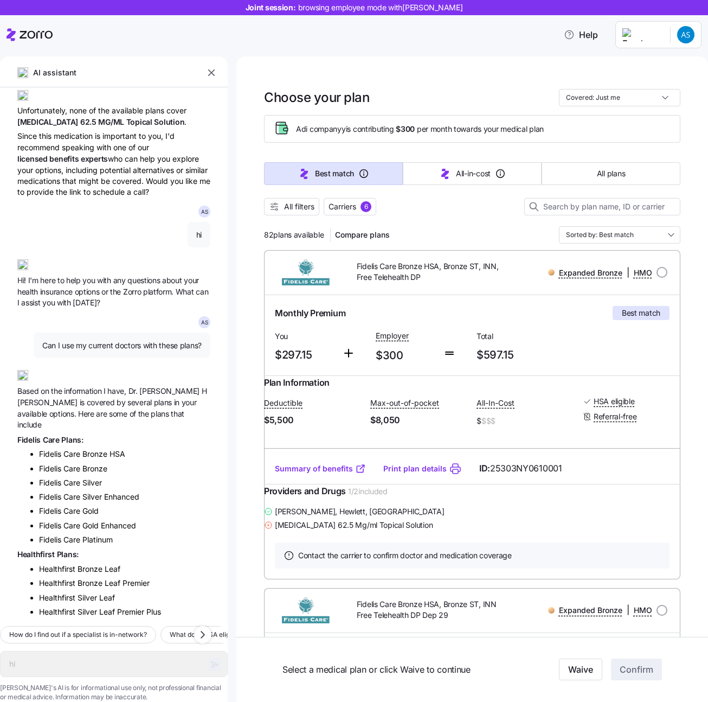
type textarea "x"
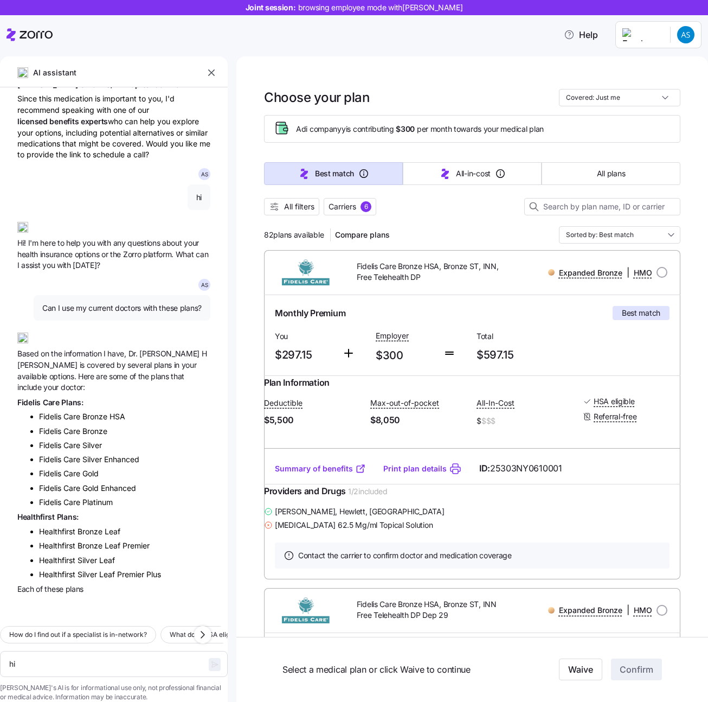
scroll to position [846, 0]
